Goal: Book appointment/travel/reservation

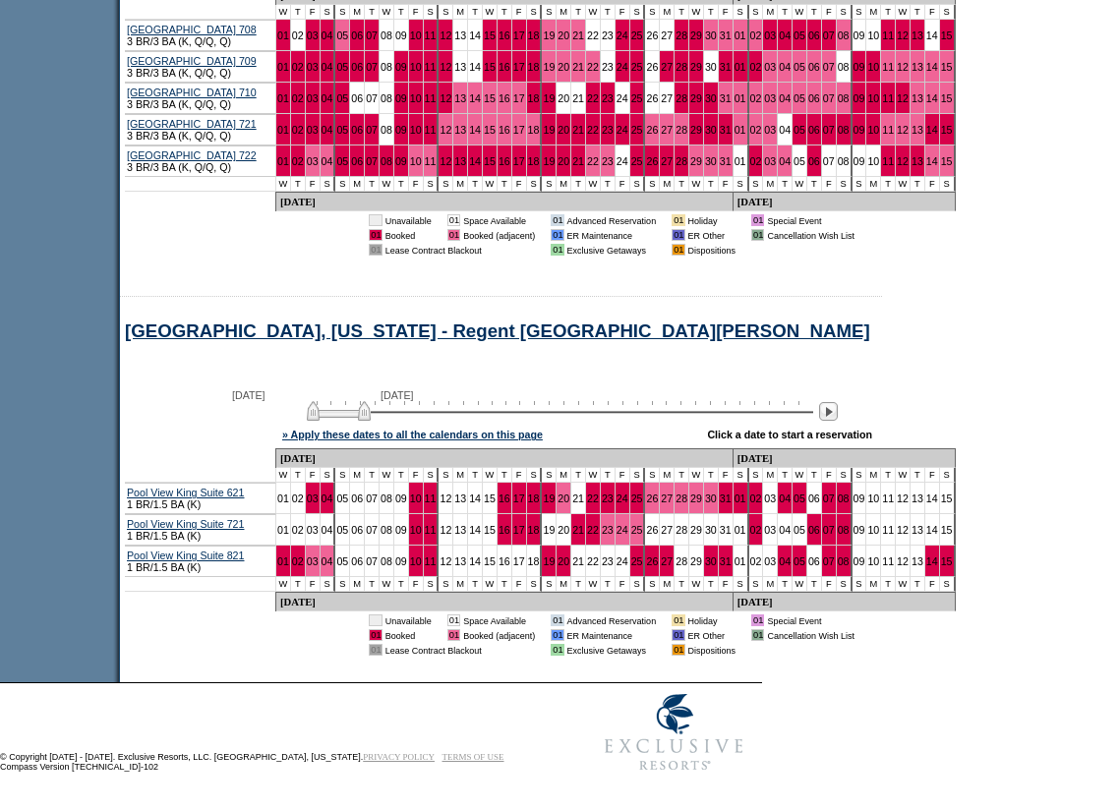
scroll to position [2603, 0]
click at [376, 404] on img at bounding box center [344, 411] width 64 height 20
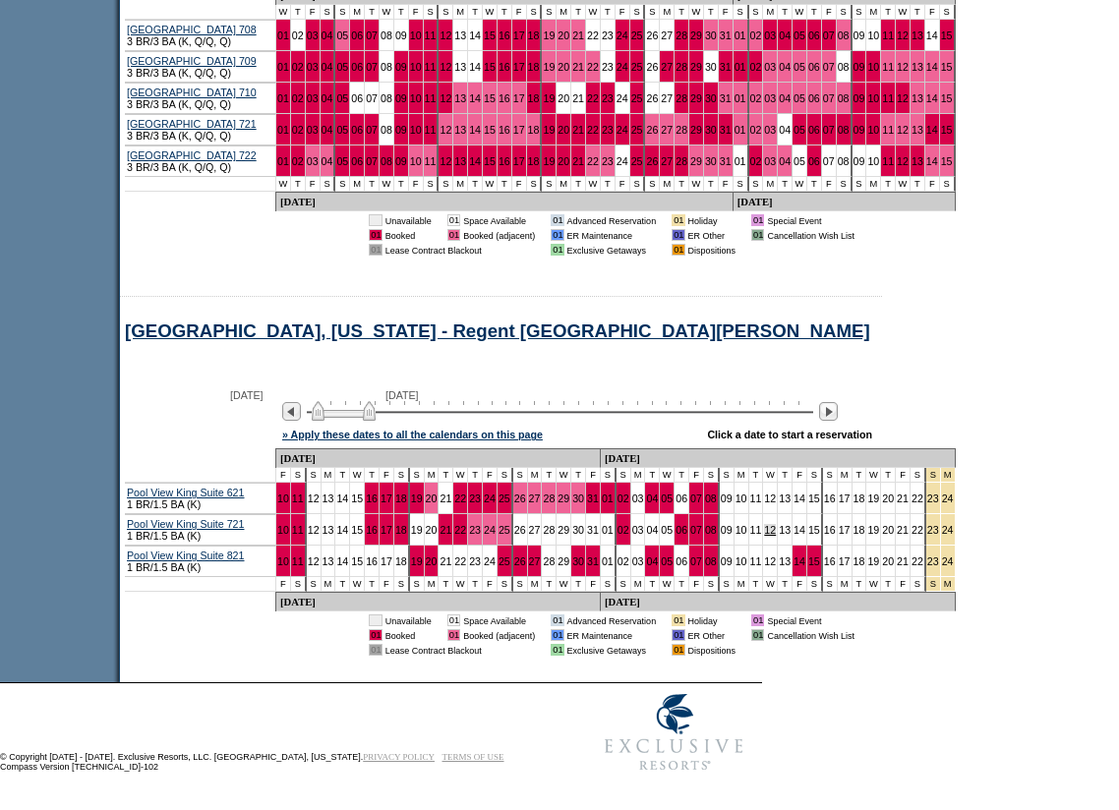
click at [764, 525] on link "12" at bounding box center [770, 530] width 12 height 12
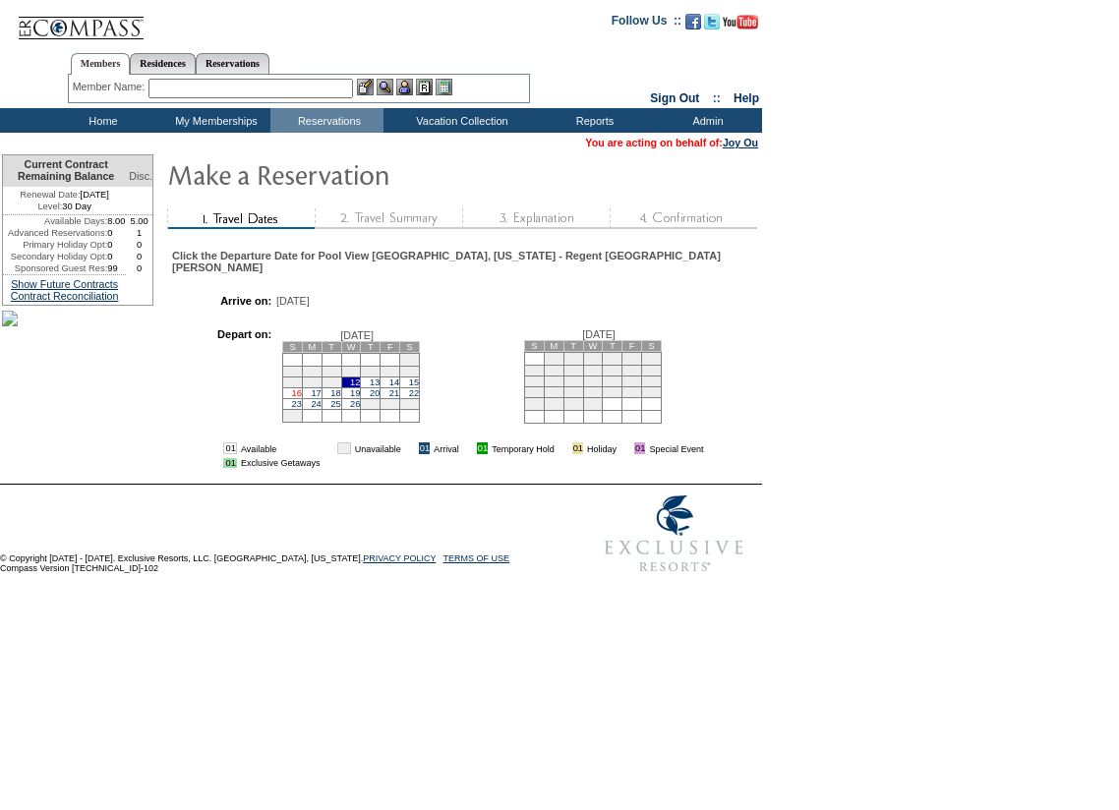
click at [302, 398] on link "16" at bounding box center [297, 393] width 10 height 10
